Goal: Obtain resource: Obtain resource

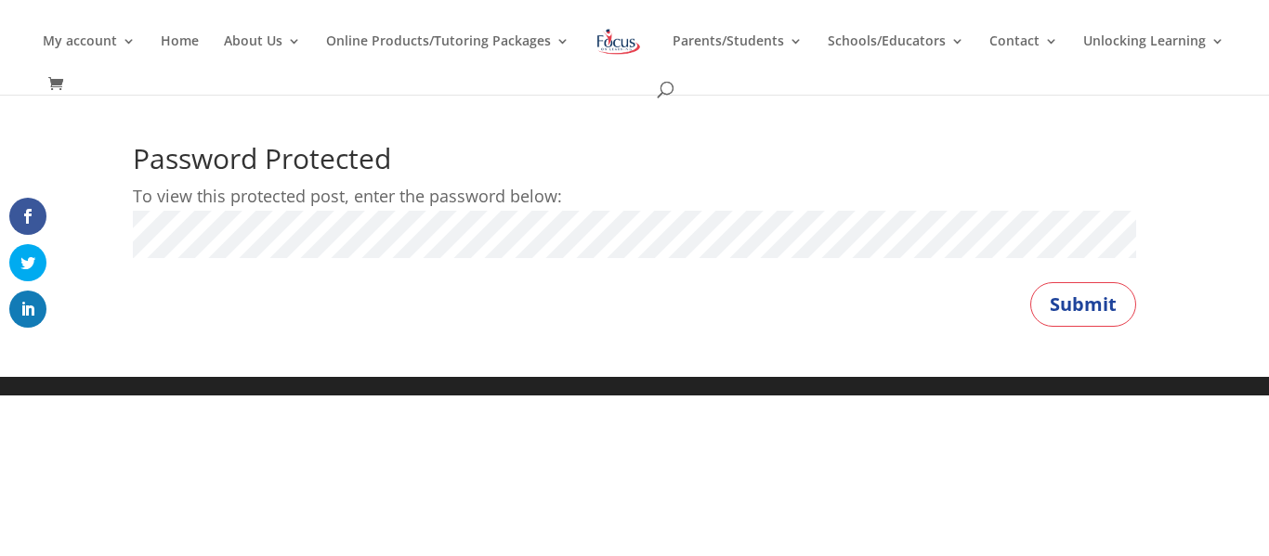
click at [1030, 282] on button "Submit" at bounding box center [1083, 304] width 106 height 45
click at [1089, 293] on button "Submit" at bounding box center [1083, 304] width 106 height 45
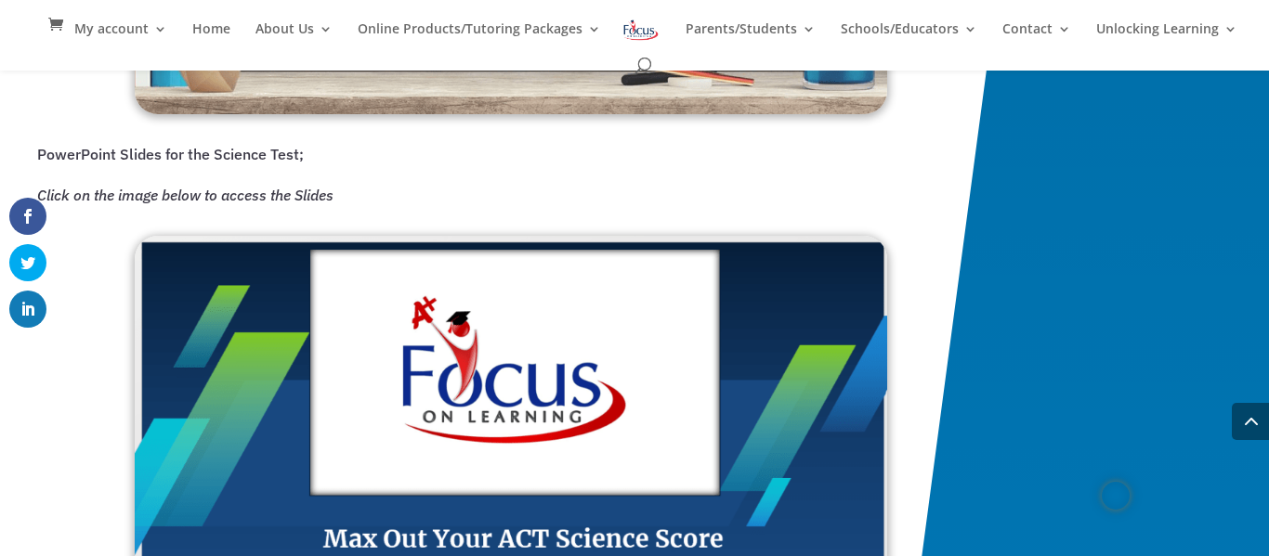
scroll to position [2925, 0]
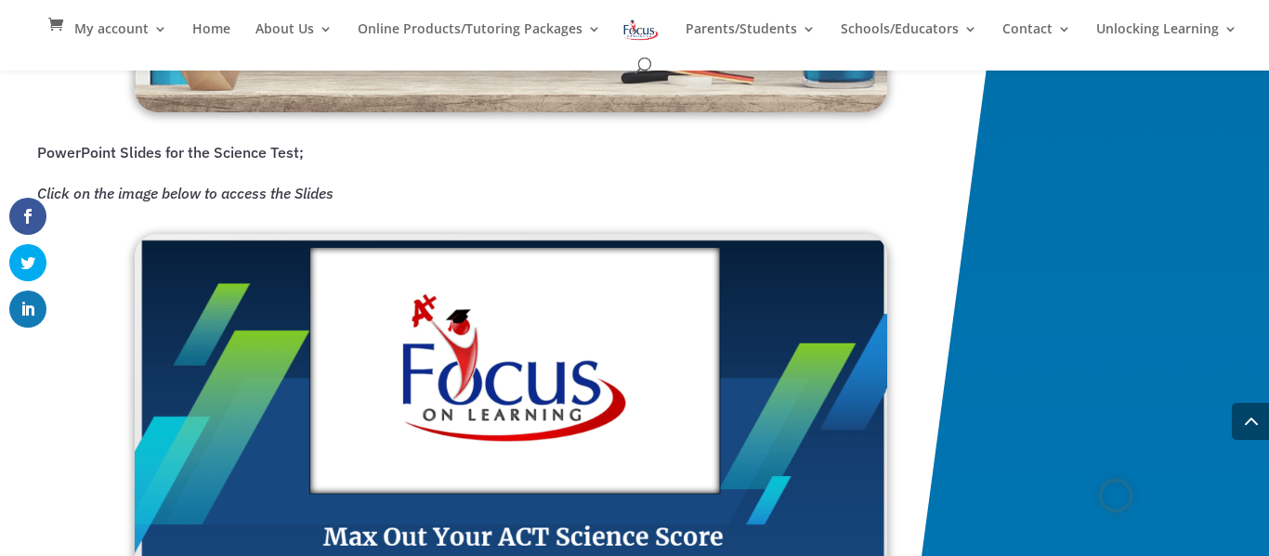
click at [580, 413] on img at bounding box center [511, 448] width 752 height 429
